Goal: Find specific page/section: Find specific page/section

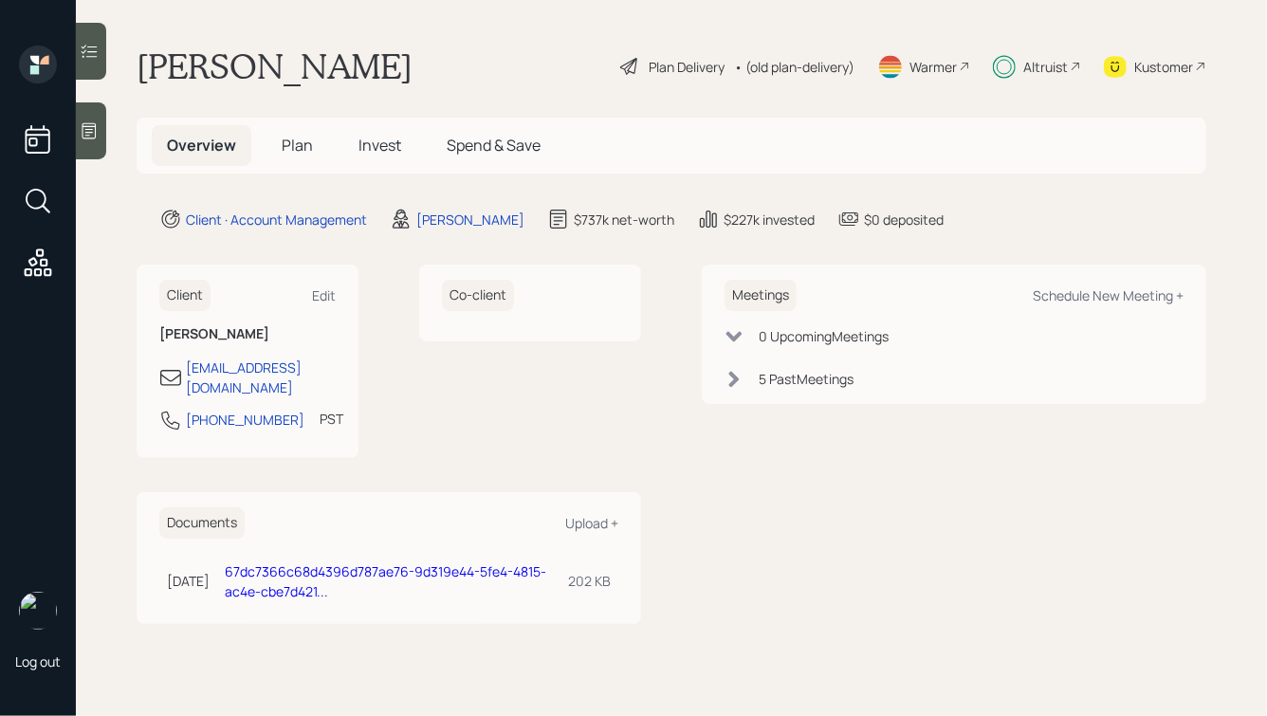
click at [306, 142] on span "Plan" at bounding box center [297, 145] width 31 height 21
